Goal: Information Seeking & Learning: Learn about a topic

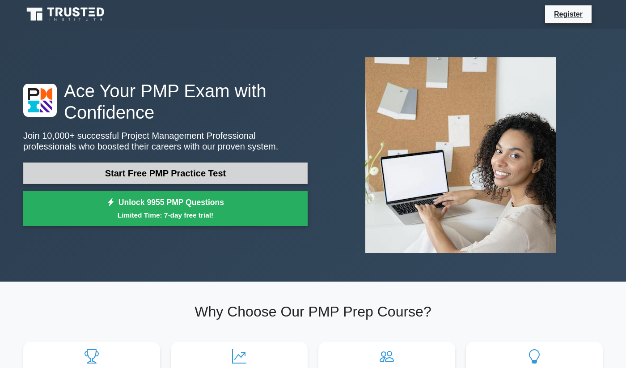
click at [193, 177] on link "Start Free PMP Practice Test" at bounding box center [165, 172] width 285 height 21
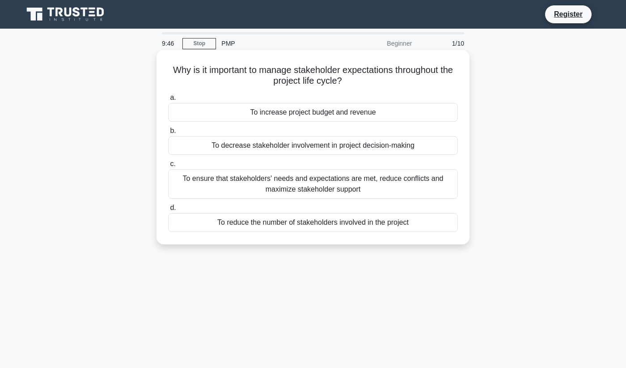
click at [374, 183] on div "To ensure that stakeholders' needs and expectations are met, reduce conflicts a…" at bounding box center [313, 184] width 290 height 30
click at [168, 167] on input "c. To ensure that stakeholders' needs and expectations are met, reduce conflict…" at bounding box center [168, 164] width 0 height 6
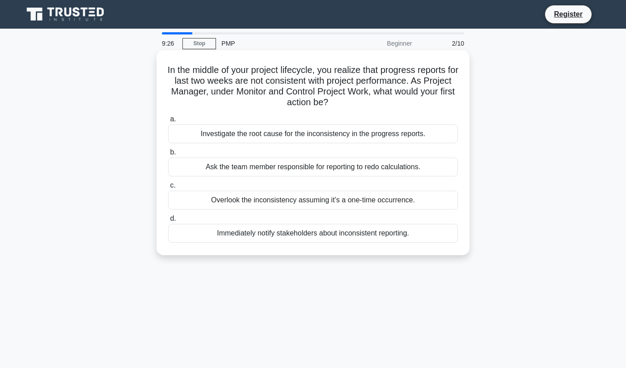
click at [408, 139] on div "Investigate the root cause for the inconsistency in the progress reports." at bounding box center [313, 133] width 290 height 19
click at [168, 122] on input "a. Investigate the root cause for the inconsistency in the progress reports." at bounding box center [168, 119] width 0 height 6
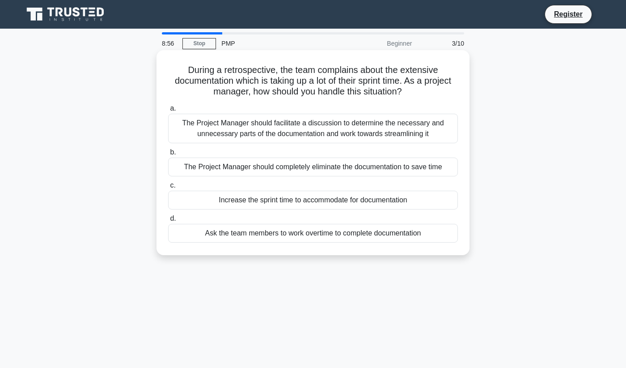
click at [451, 128] on div "The Project Manager should facilitate a discussion to determine the necessary a…" at bounding box center [313, 129] width 290 height 30
click at [168, 111] on input "a. The Project Manager should facilitate a discussion to determine the necessar…" at bounding box center [168, 109] width 0 height 6
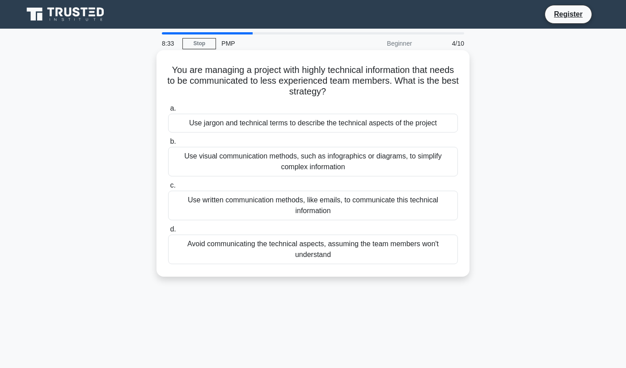
click at [447, 166] on div "Use visual communication methods, such as infographics or diagrams, to simplify…" at bounding box center [313, 162] width 290 height 30
click at [168, 145] on input "b. Use visual communication methods, such as infographics or diagrams, to simpl…" at bounding box center [168, 142] width 0 height 6
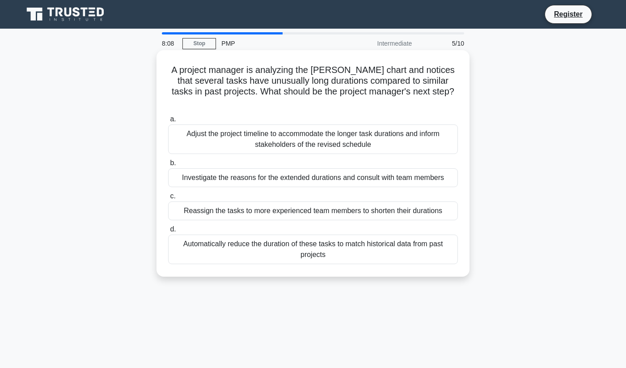
click at [447, 168] on div "Investigate the reasons for the extended durations and consult with team members" at bounding box center [313, 177] width 290 height 19
click at [168, 162] on input "b. Investigate the reasons for the extended durations and consult with team mem…" at bounding box center [168, 163] width 0 height 6
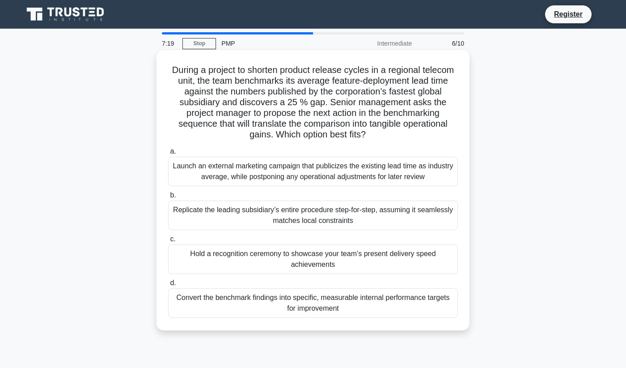
click at [429, 307] on div "Convert the benchmark findings into specific, measurable internal performance t…" at bounding box center [313, 303] width 290 height 30
click at [168, 286] on input "d. Convert the benchmark findings into specific, measurable internal performanc…" at bounding box center [168, 283] width 0 height 6
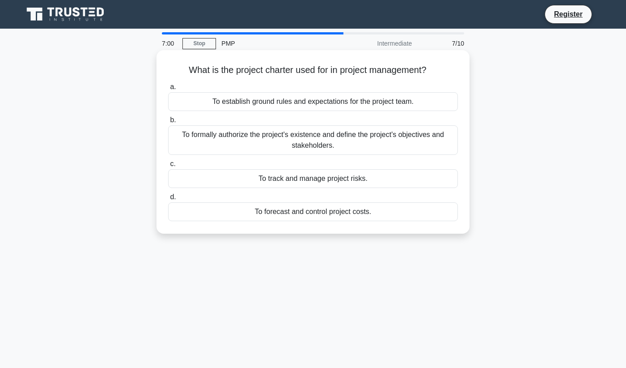
click at [432, 106] on div "To establish ground rules and expectations for the project team." at bounding box center [313, 101] width 290 height 19
click at [168, 90] on input "a. To establish ground rules and expectations for the project team." at bounding box center [168, 87] width 0 height 6
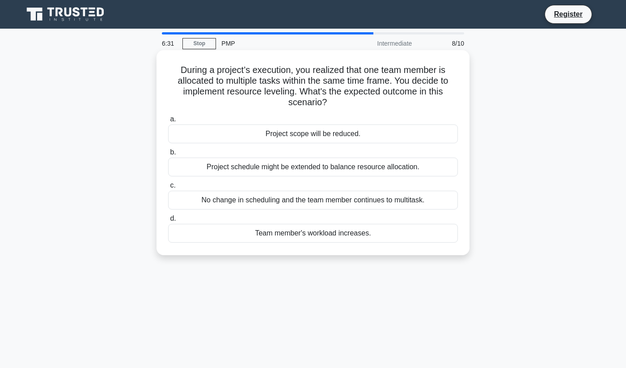
click at [438, 167] on div "Project schedule might be extended to balance resource allocation." at bounding box center [313, 166] width 290 height 19
click at [168, 155] on input "b. Project schedule might be extended to balance resource allocation." at bounding box center [168, 152] width 0 height 6
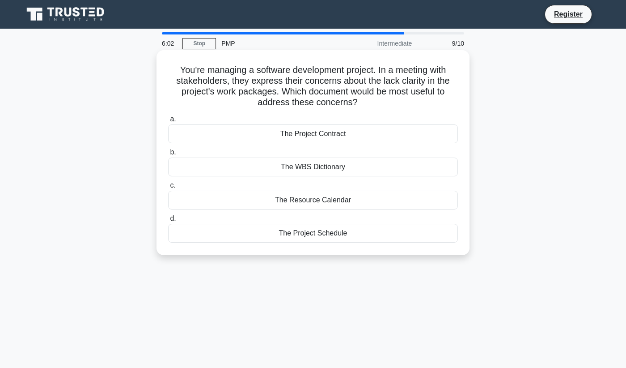
click at [417, 137] on div "The Project Contract" at bounding box center [313, 133] width 290 height 19
click at [168, 122] on input "a. The Project Contract" at bounding box center [168, 119] width 0 height 6
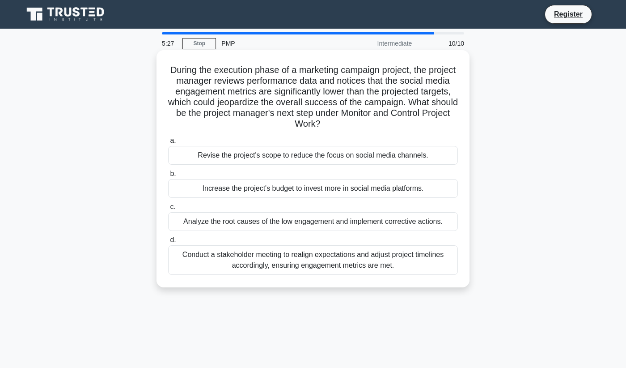
click at [448, 221] on div "Analyze the root causes of the low engagement and implement corrective actions." at bounding box center [313, 221] width 290 height 19
click at [168, 210] on input "c. Analyze the root causes of the low engagement and implement corrective actio…" at bounding box center [168, 207] width 0 height 6
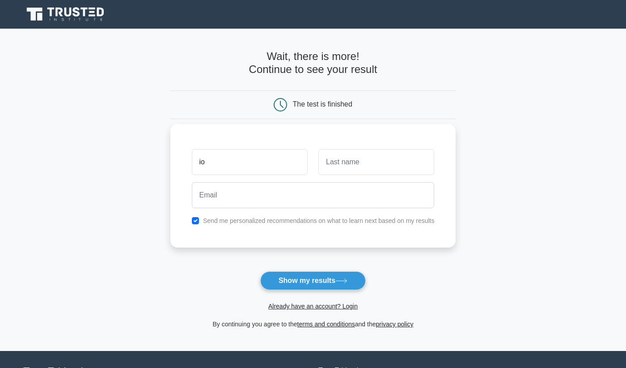
type input "i"
type input "Filip"
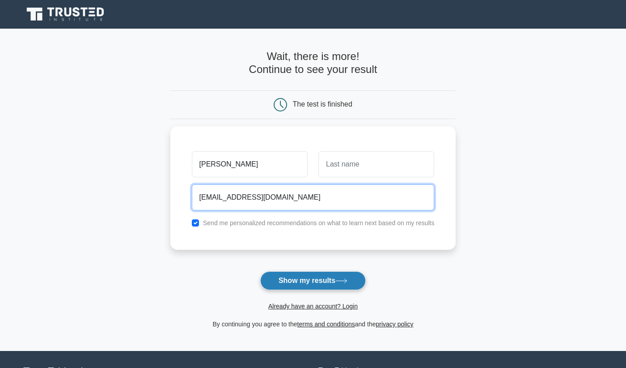
type input "filipekrdm@gmail.com"
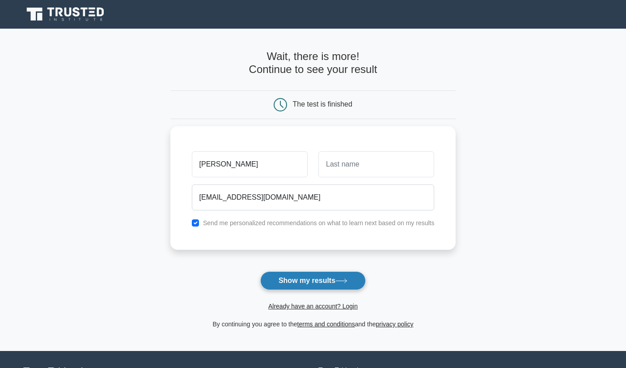
click at [323, 281] on button "Show my results" at bounding box center [313, 280] width 106 height 19
type input "rdm"
click at [312, 283] on button "Show my results" at bounding box center [313, 280] width 106 height 19
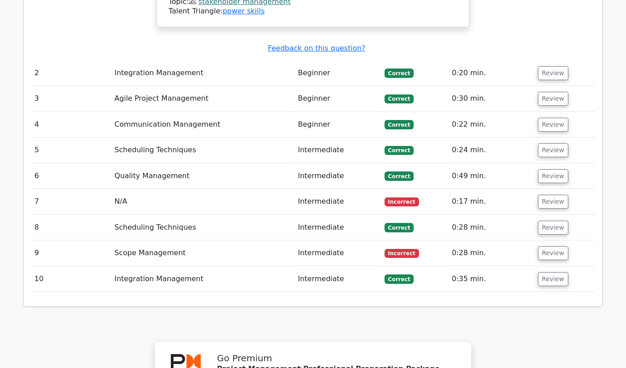
scroll to position [1019, 0]
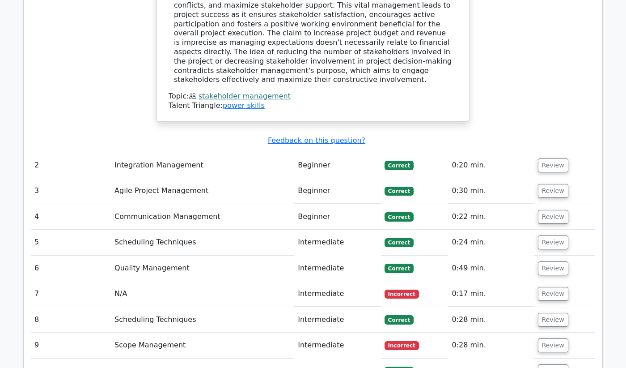
click at [217, 281] on td "N/A" at bounding box center [202, 294] width 183 height 26
click at [336, 281] on td "Intermediate" at bounding box center [337, 294] width 87 height 26
click at [559, 287] on button "Review" at bounding box center [553, 294] width 30 height 14
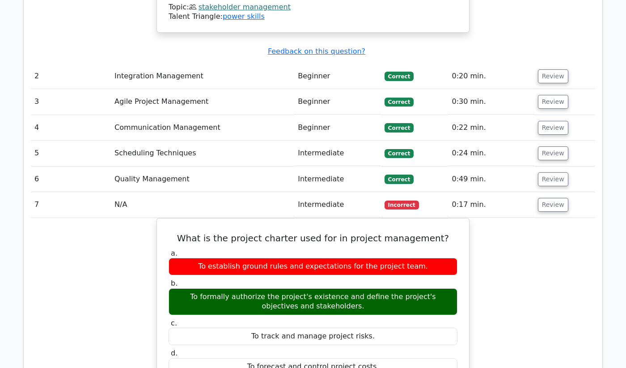
scroll to position [1109, 0]
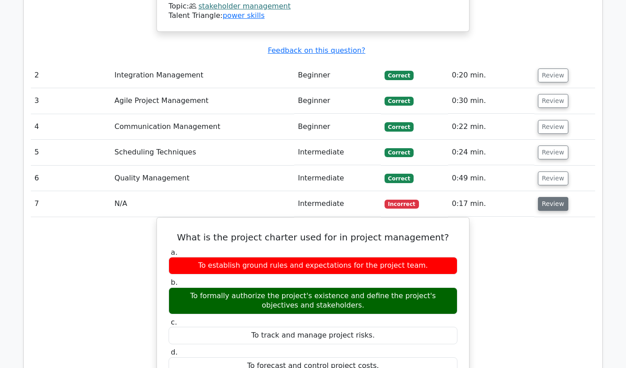
click at [550, 197] on button "Review" at bounding box center [553, 204] width 30 height 14
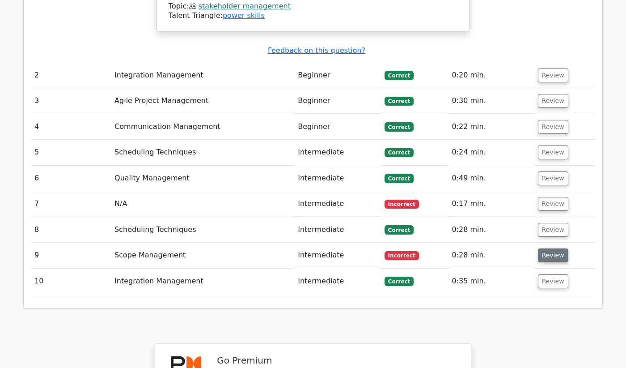
click at [545, 248] on button "Review" at bounding box center [553, 255] width 30 height 14
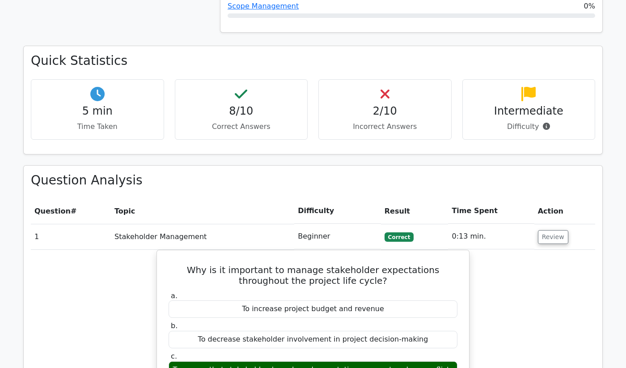
scroll to position [560, 0]
